Goal: Task Accomplishment & Management: Use online tool/utility

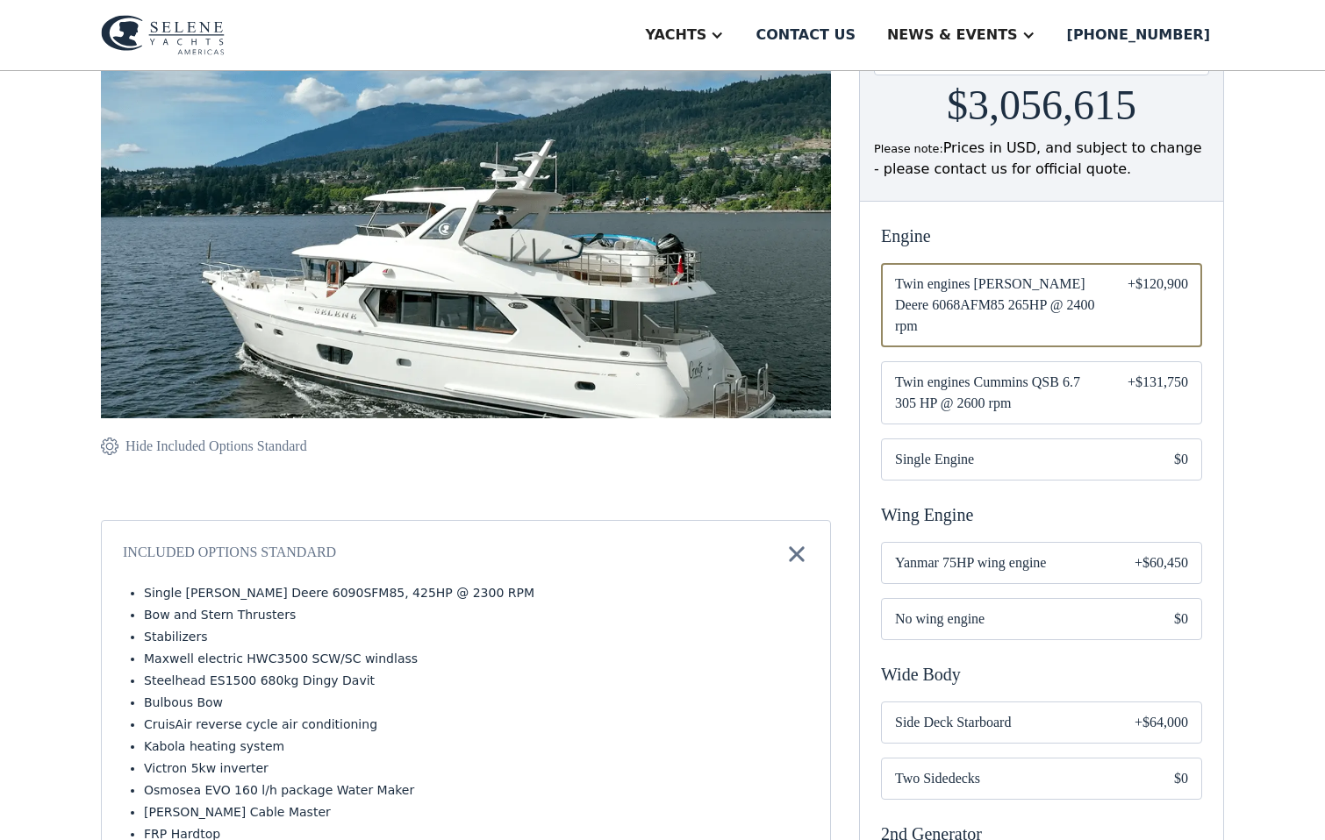
click at [967, 449] on span "Single Engine" at bounding box center [1020, 459] width 251 height 21
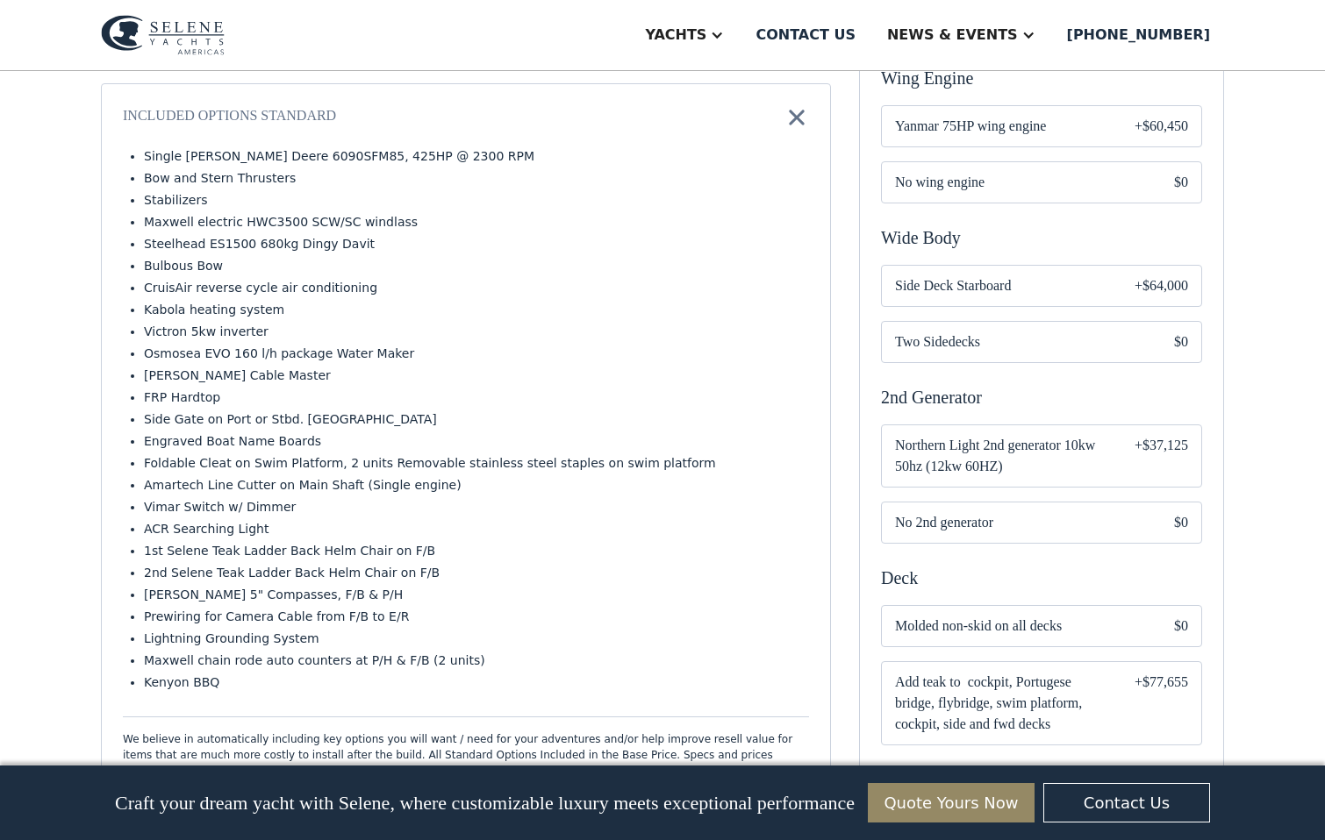
scroll to position [756, 0]
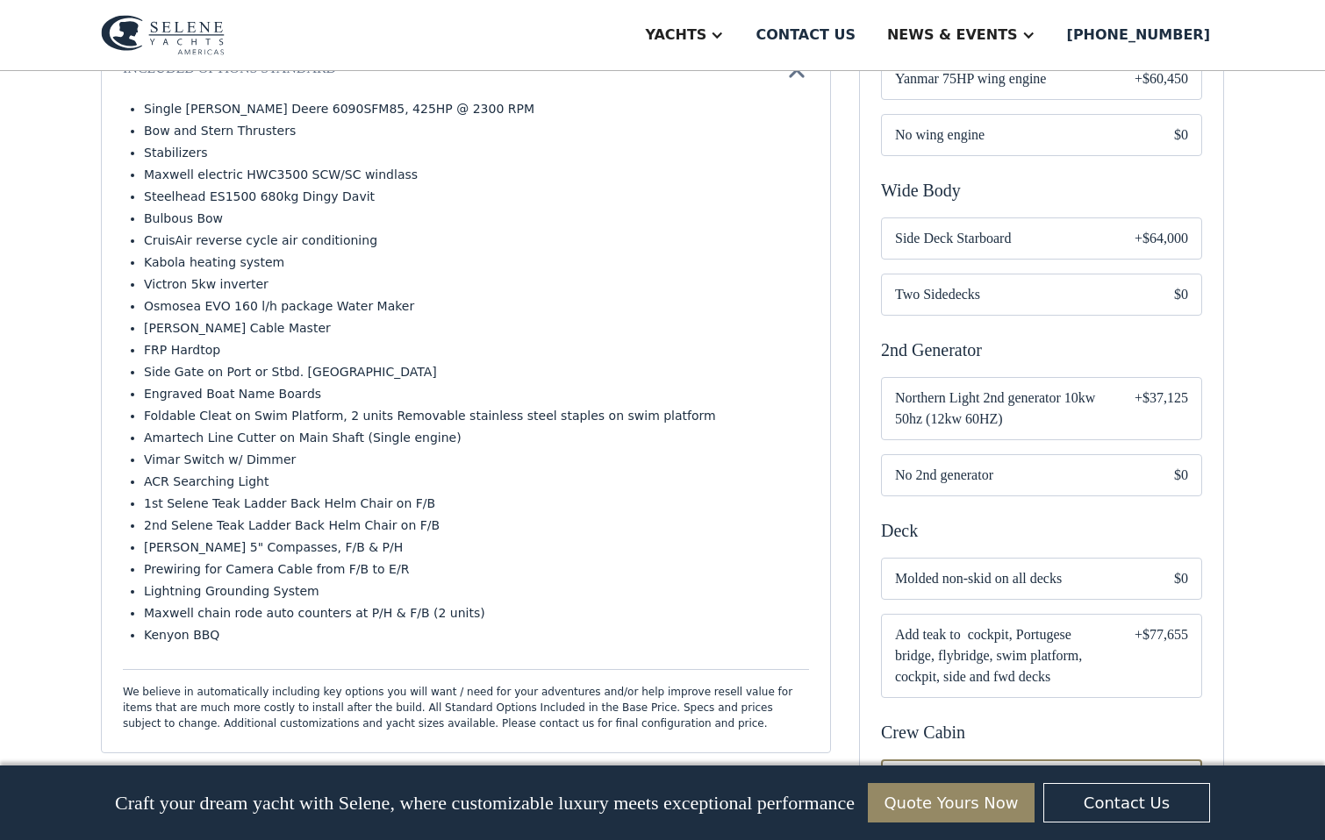
click at [934, 284] on span "Two Sidedecks" at bounding box center [1020, 294] width 251 height 21
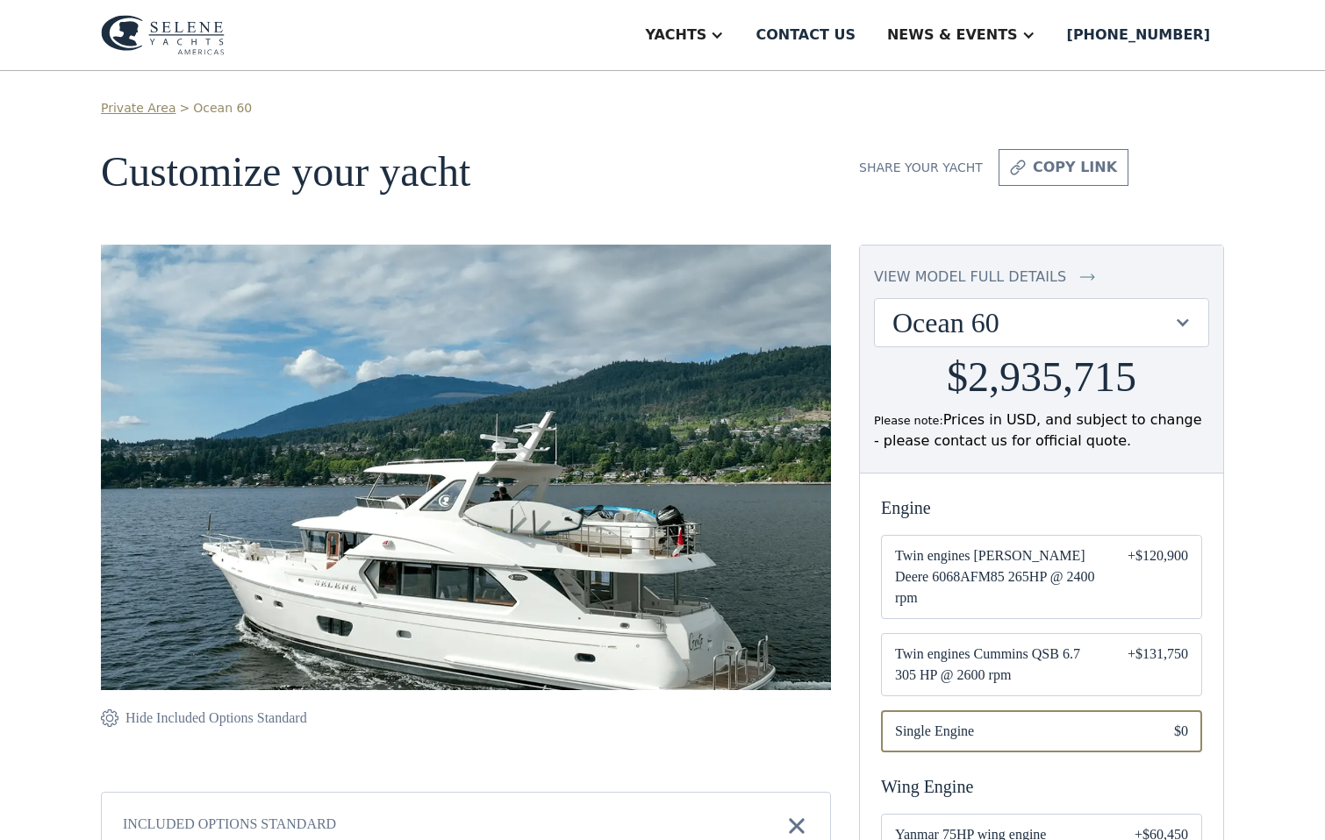
click at [182, 25] on img at bounding box center [163, 35] width 124 height 40
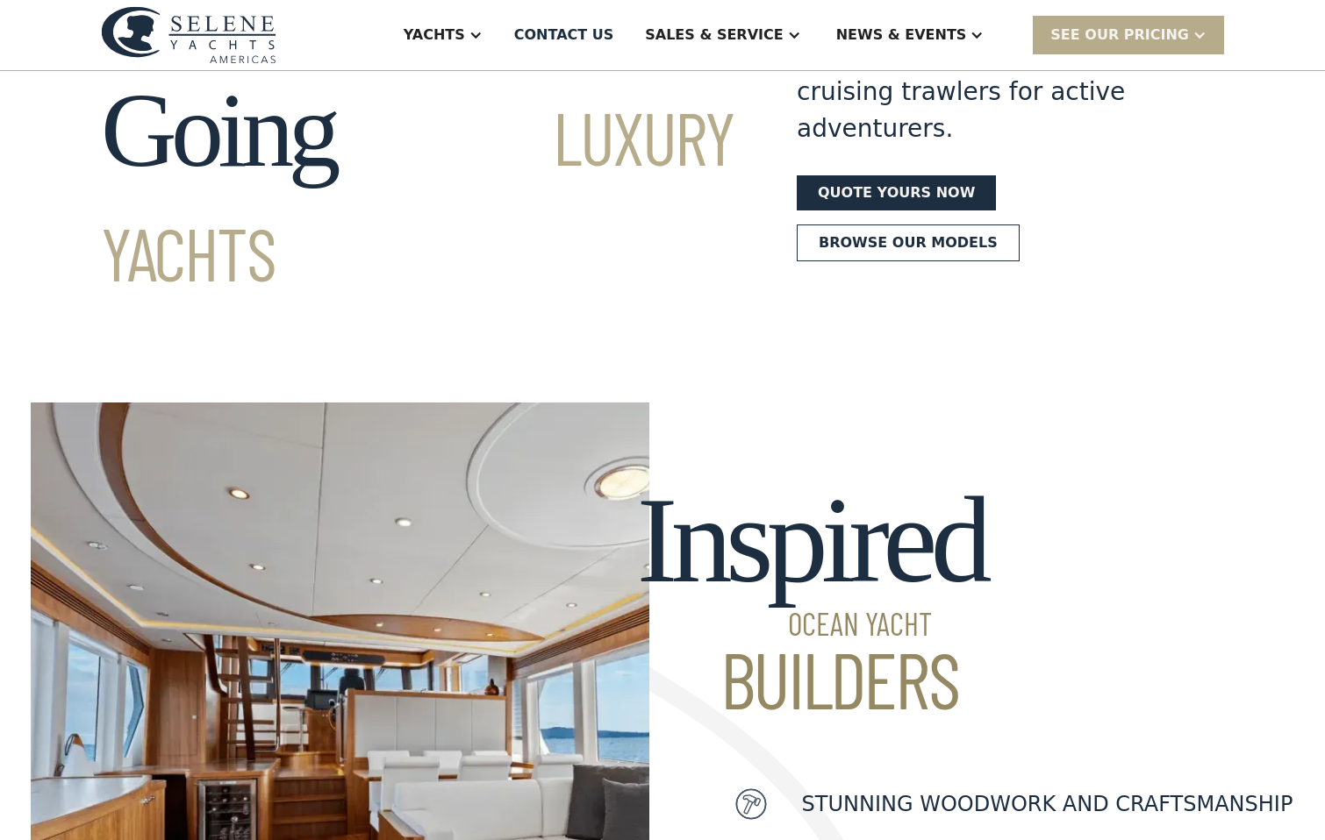
scroll to position [223, 0]
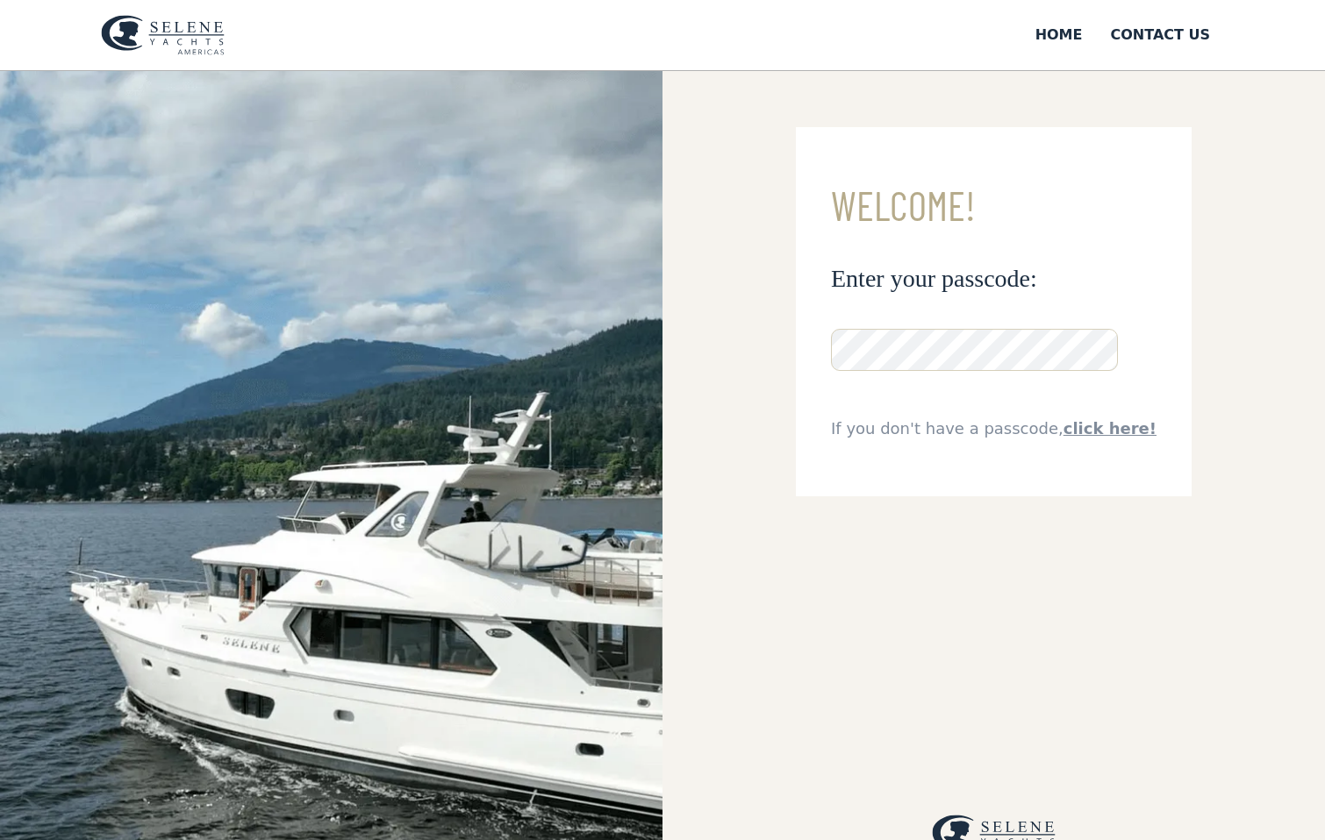
click at [173, 35] on img at bounding box center [163, 35] width 124 height 40
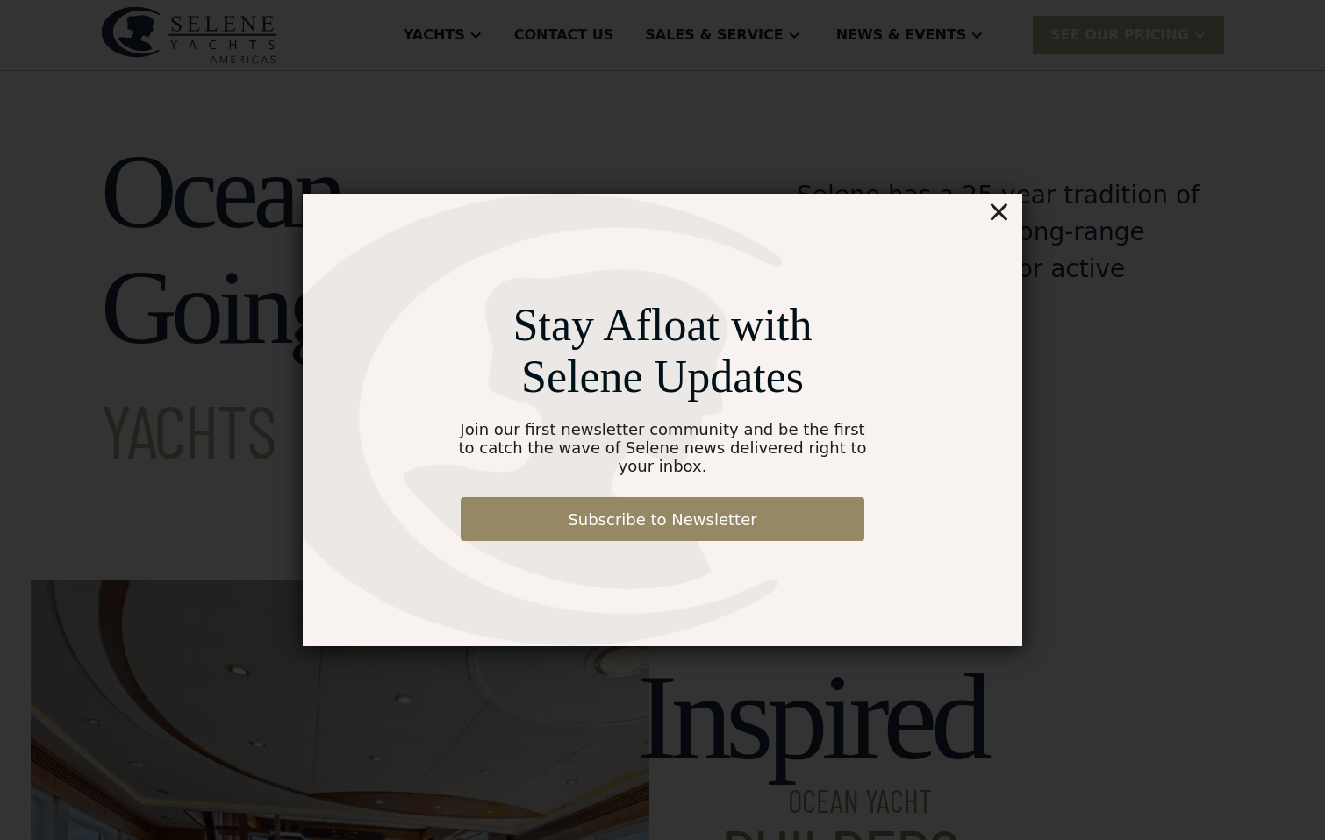
click at [1001, 227] on div "×" at bounding box center [998, 211] width 25 height 35
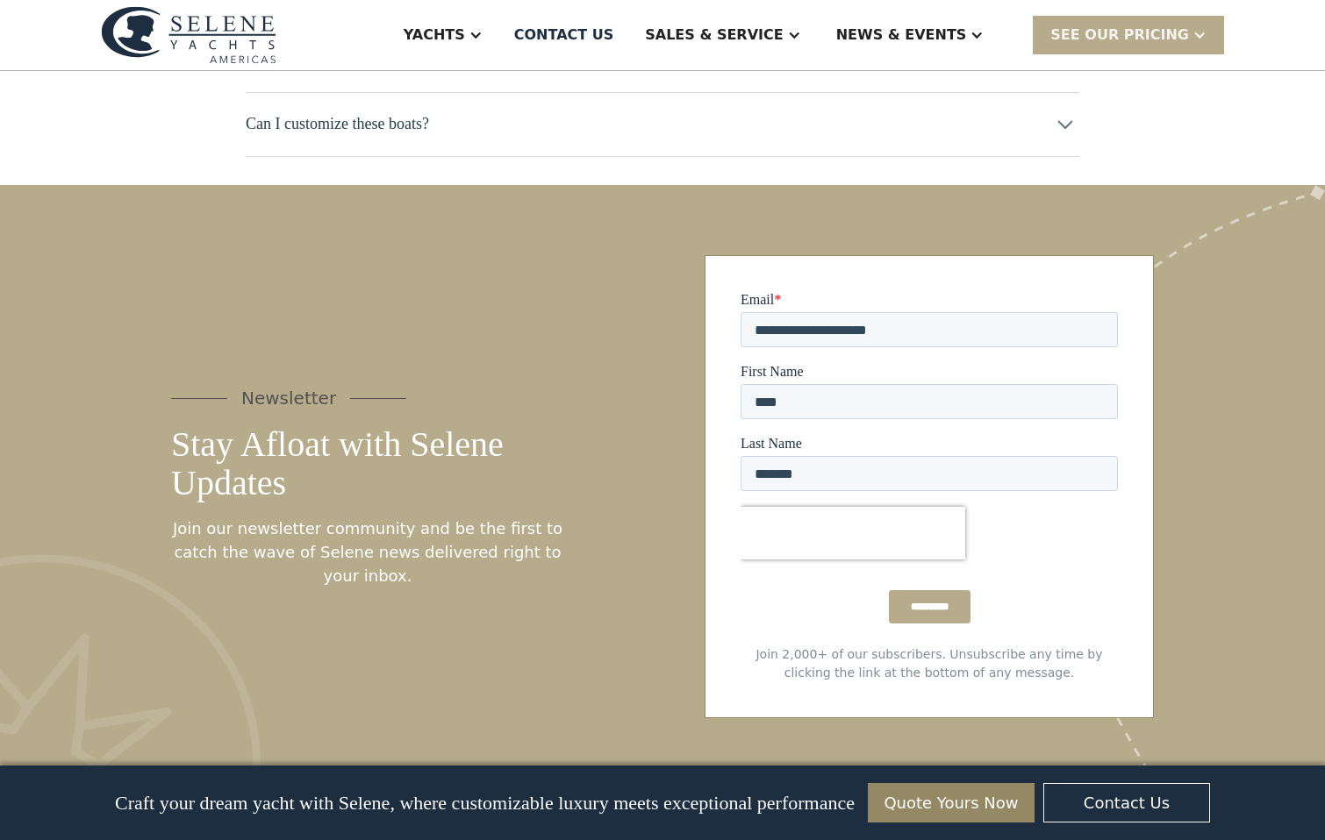
scroll to position [9101, 0]
